Goal: Information Seeking & Learning: Check status

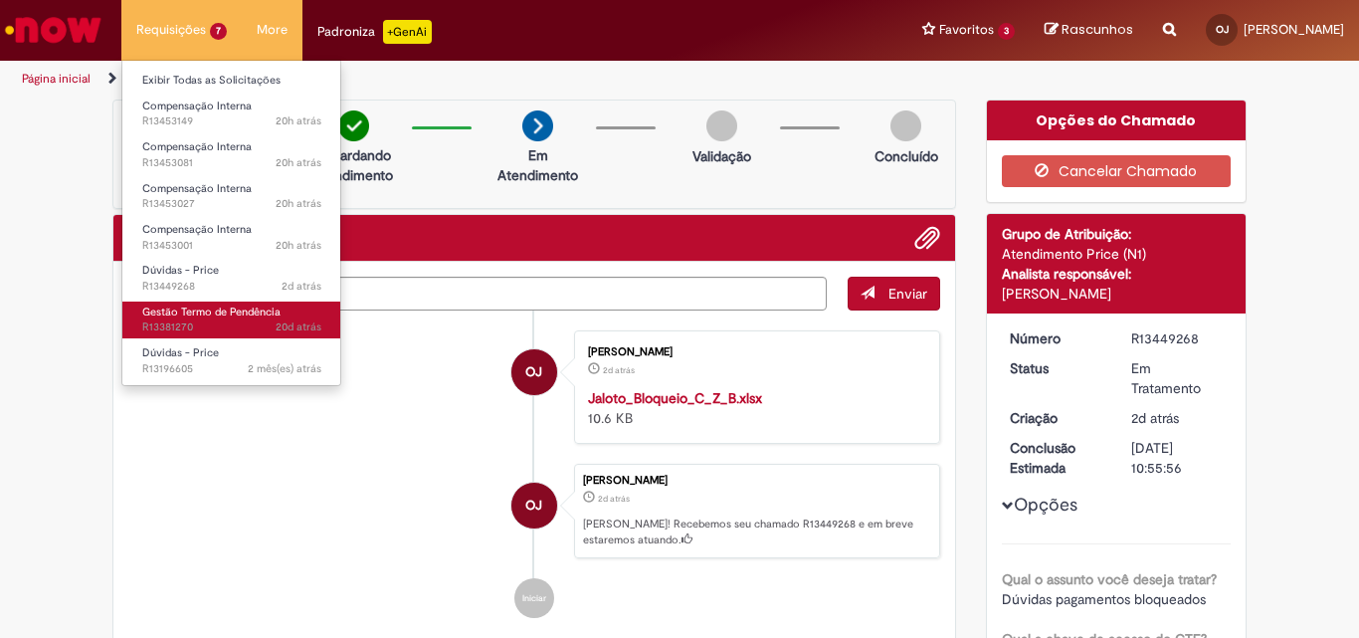
click at [238, 312] on span "Gestão Termo de Pendência" at bounding box center [211, 311] width 138 height 15
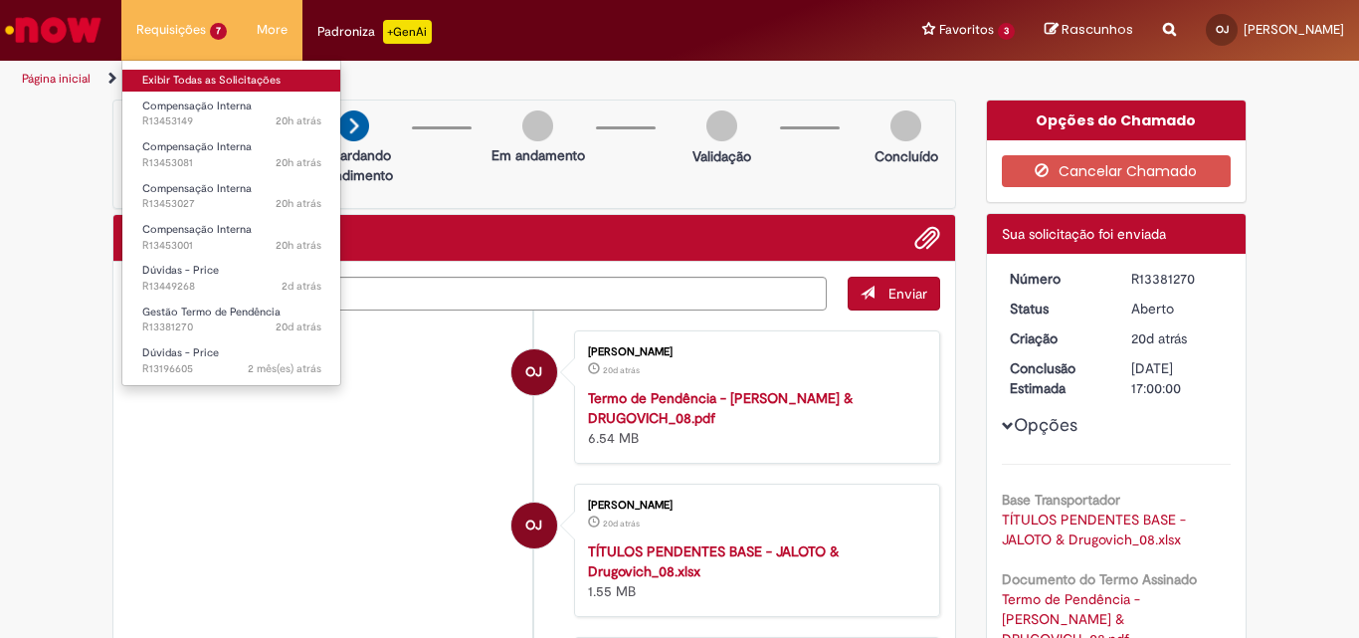
click at [195, 80] on link "Exibir Todas as Solicitações" at bounding box center [231, 81] width 219 height 22
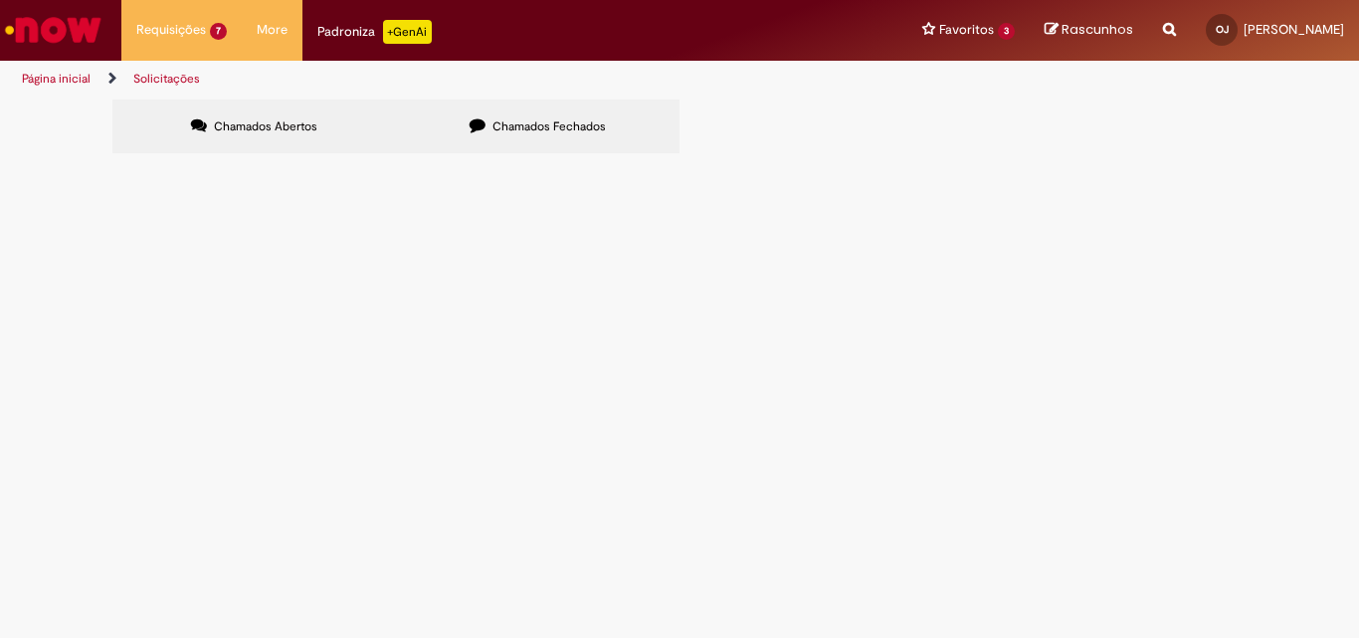
click at [554, 130] on span "Chamados Fechados" at bounding box center [549, 126] width 113 height 16
click at [0, 0] on span "Boa Tarde !!! Segue Termo de Pendencia Atualizado. Muito obrigado, Att," at bounding box center [0, 0] width 0 height 0
click at [0, 0] on span "R13264367" at bounding box center [0, 0] width 0 height 0
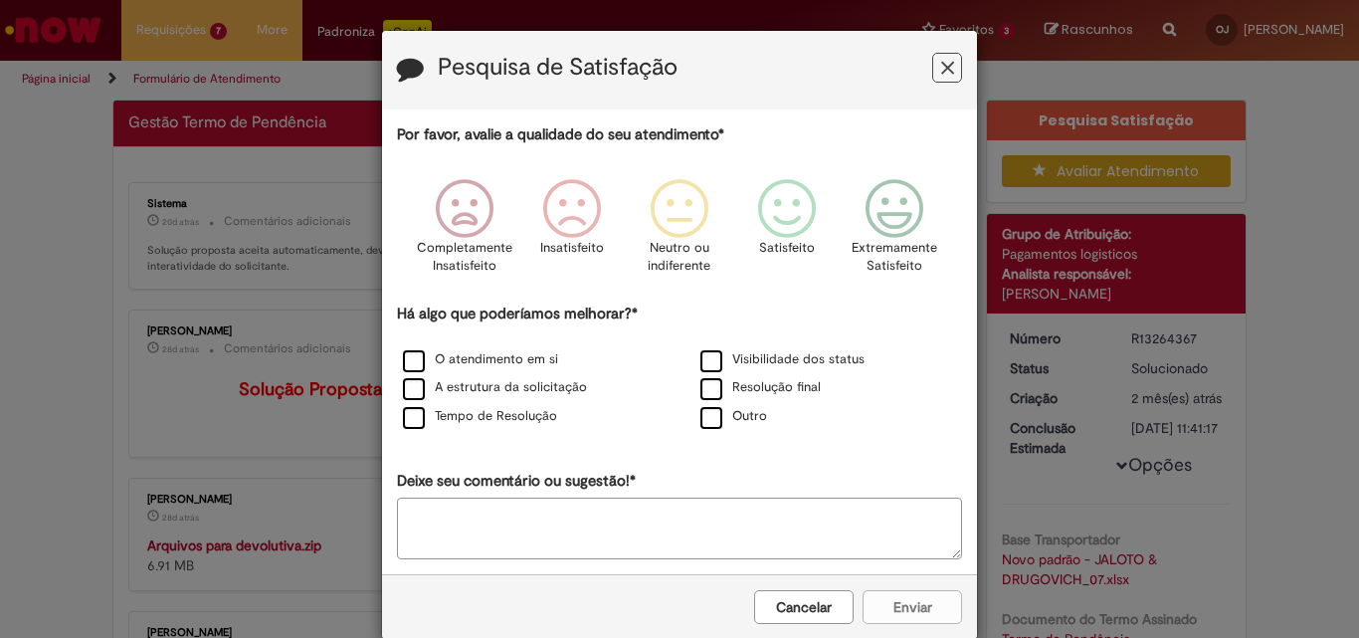
click at [944, 70] on icon "Feedback" at bounding box center [947, 68] width 13 height 21
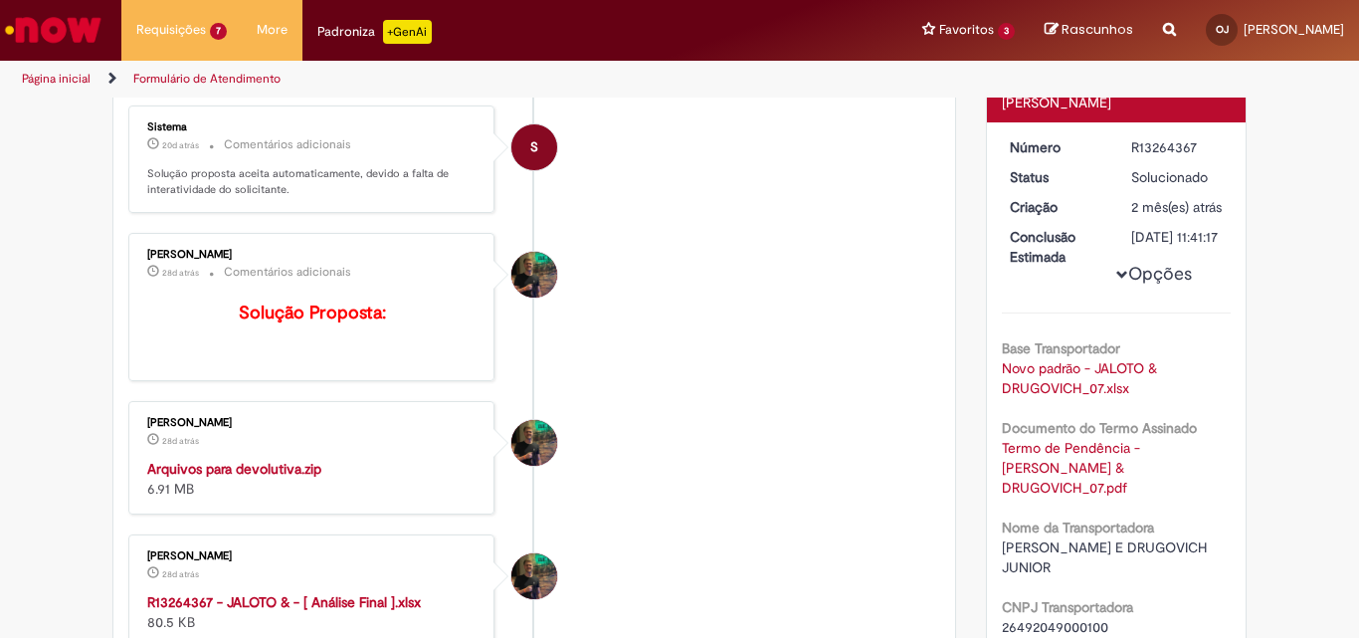
scroll to position [237, 0]
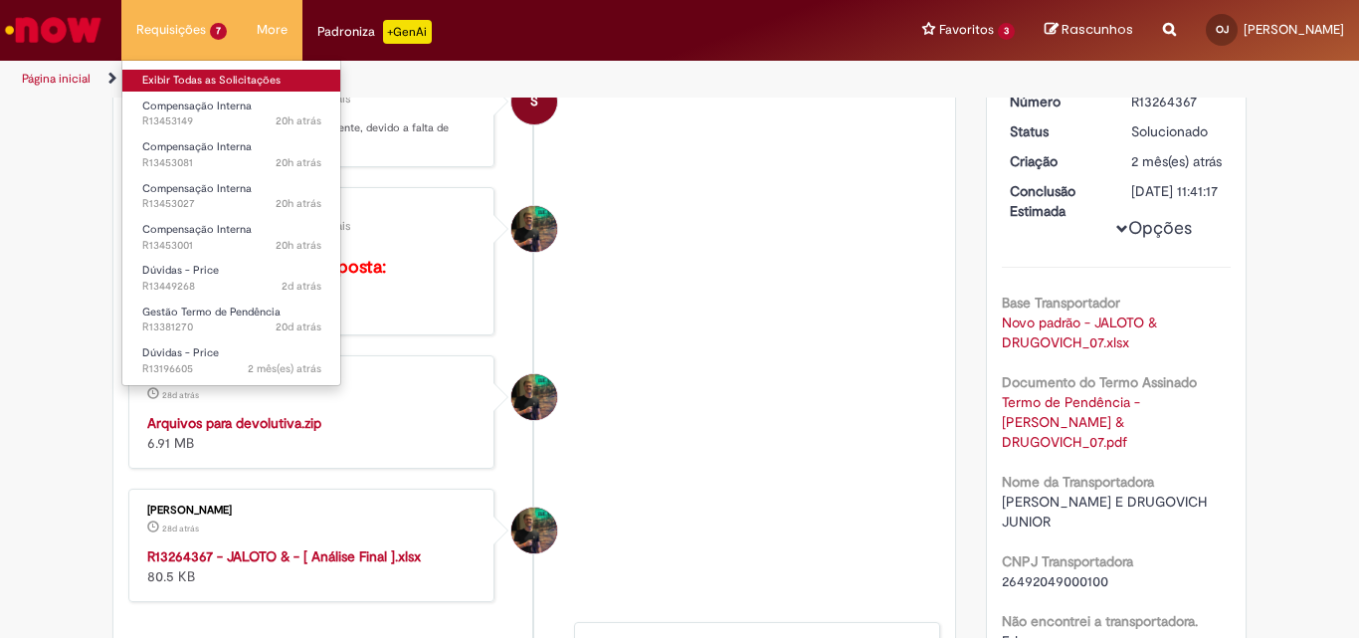
click at [212, 78] on link "Exibir Todas as Solicitações" at bounding box center [231, 81] width 219 height 22
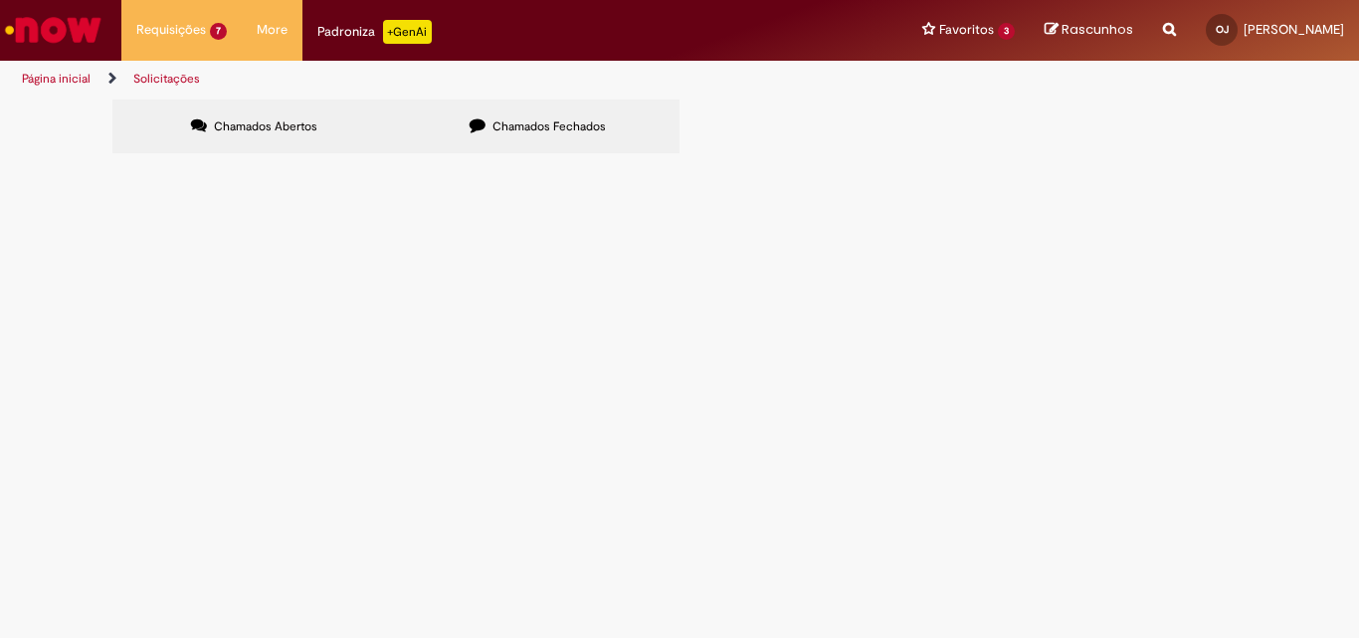
click at [580, 124] on span "Chamados Fechados" at bounding box center [549, 126] width 113 height 16
click at [0, 0] on span "Boa Tarde !!!! Segue Termo de Pendencia da Jaloto para tratativa do Passivo. Mu…" at bounding box center [0, 0] width 0 height 0
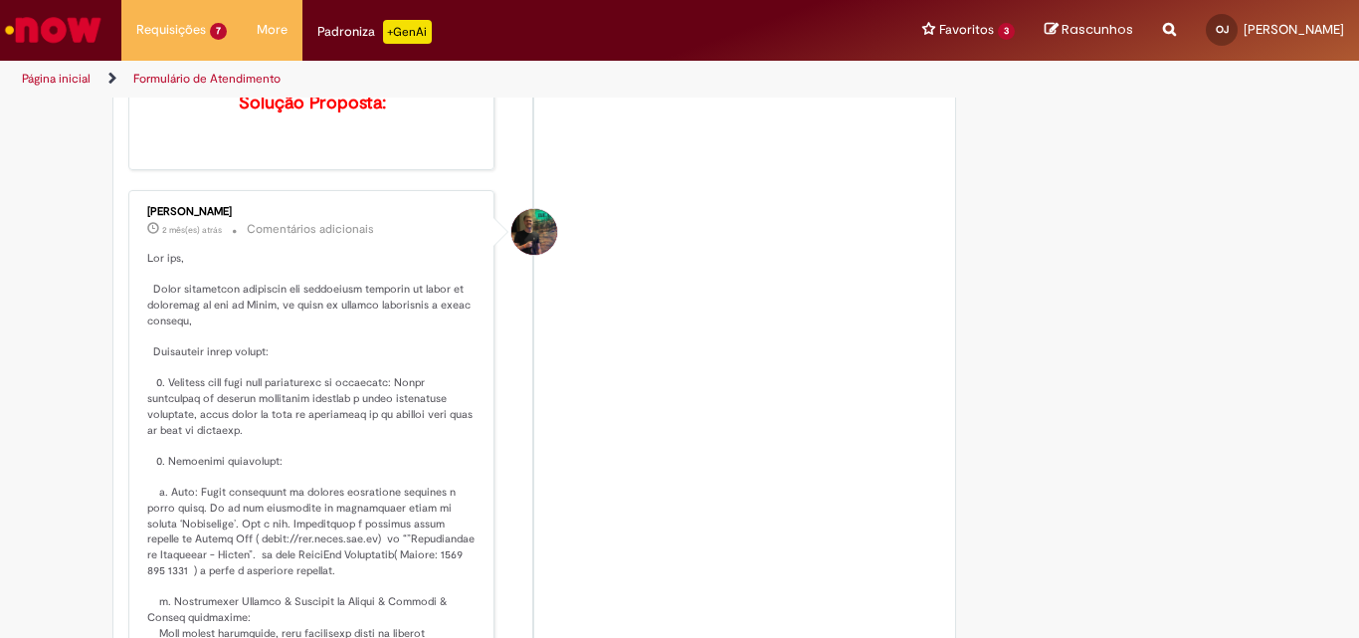
scroll to position [1010, 0]
